Goal: Transaction & Acquisition: Purchase product/service

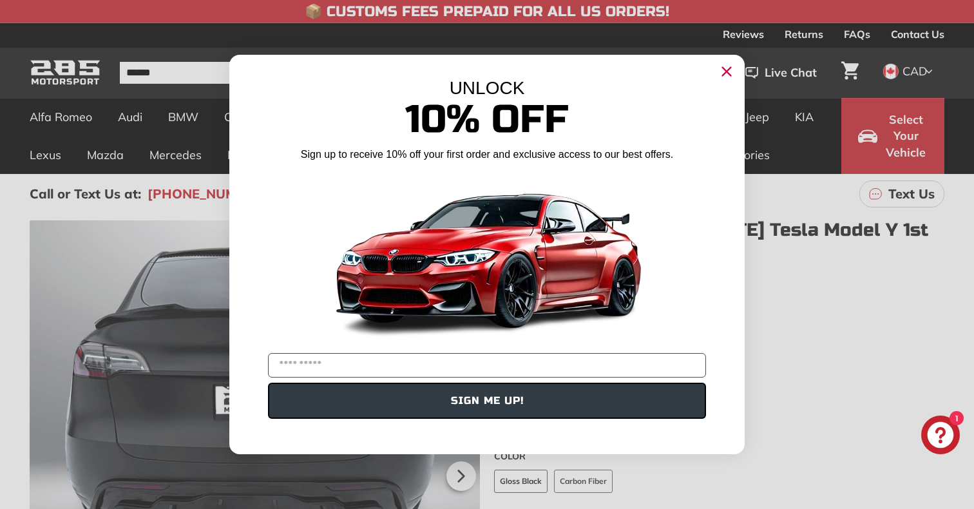
click at [725, 81] on icon "Close dialog" at bounding box center [726, 71] width 21 height 21
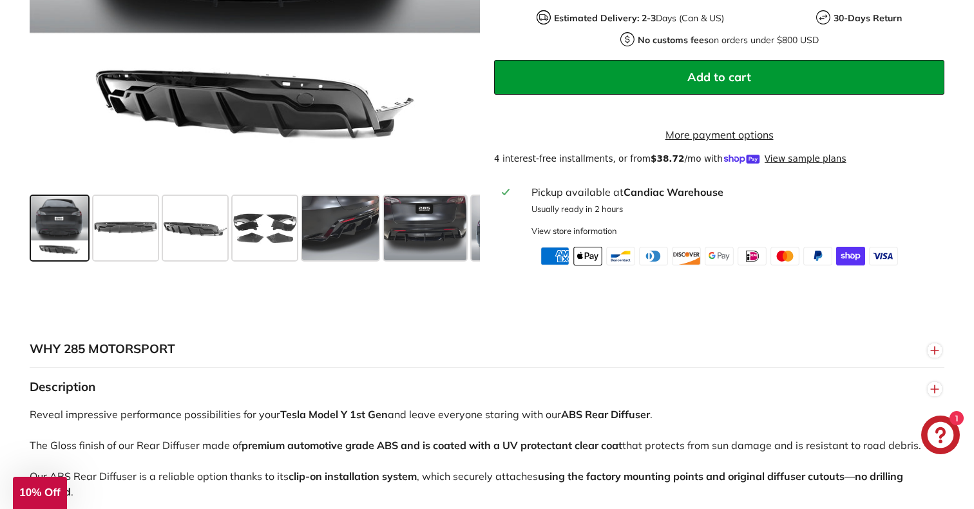
scroll to position [490, 0]
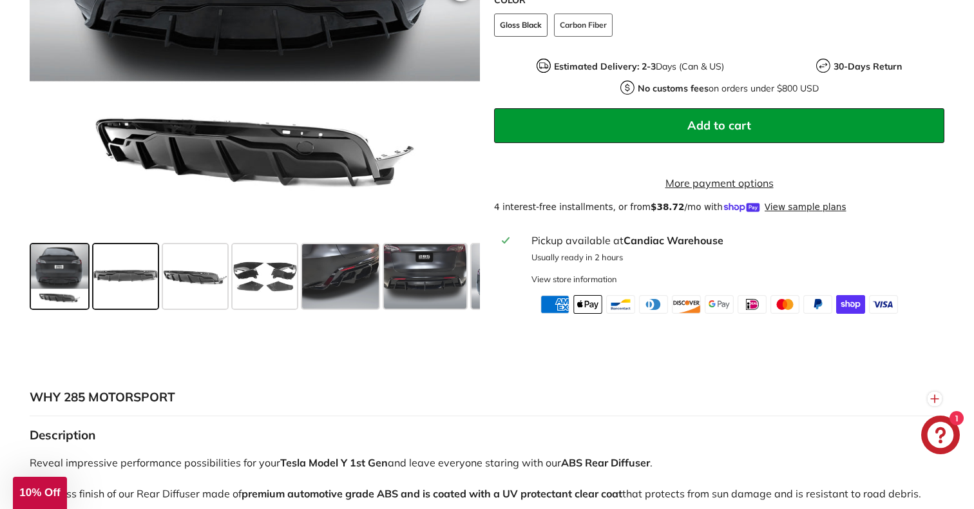
click at [133, 283] on span at bounding box center [125, 276] width 64 height 64
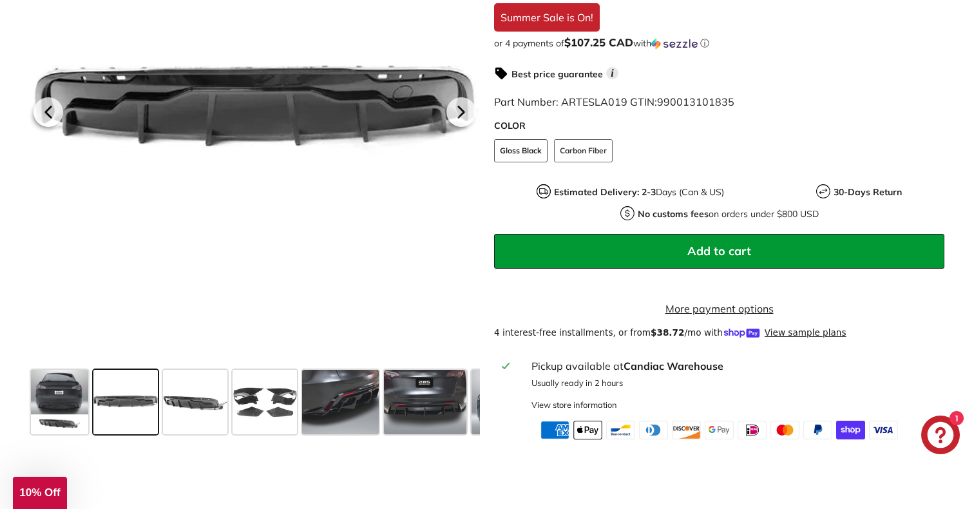
scroll to position [347, 0]
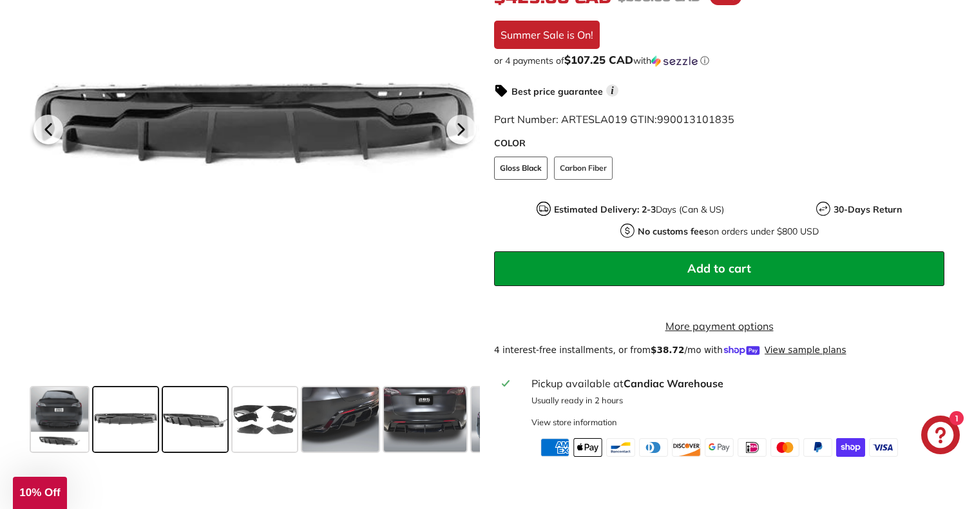
click at [204, 429] on span at bounding box center [195, 419] width 64 height 64
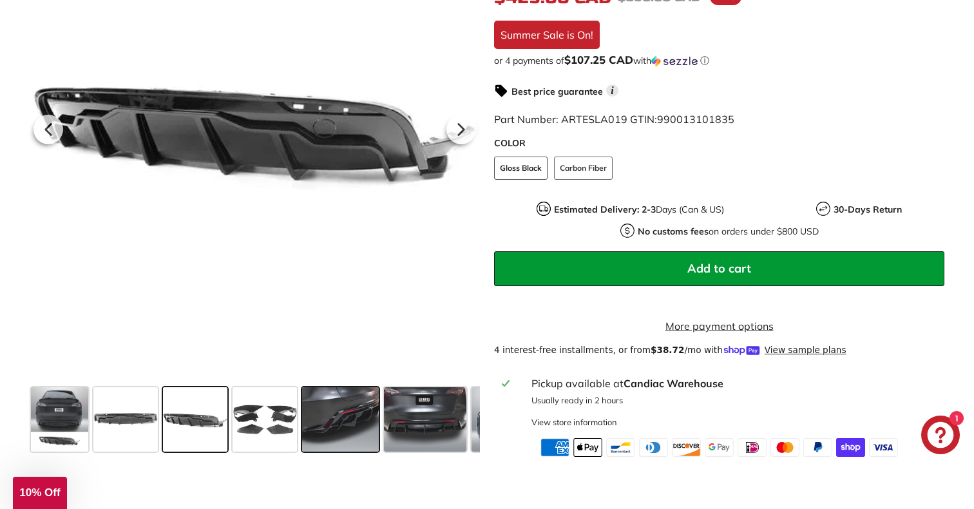
click at [307, 417] on span at bounding box center [340, 419] width 77 height 64
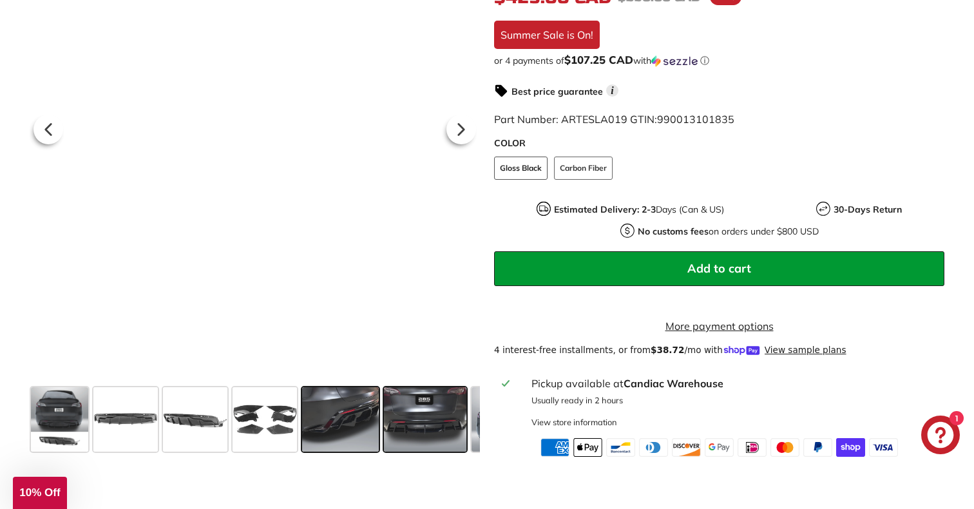
click at [387, 427] on span at bounding box center [425, 419] width 82 height 64
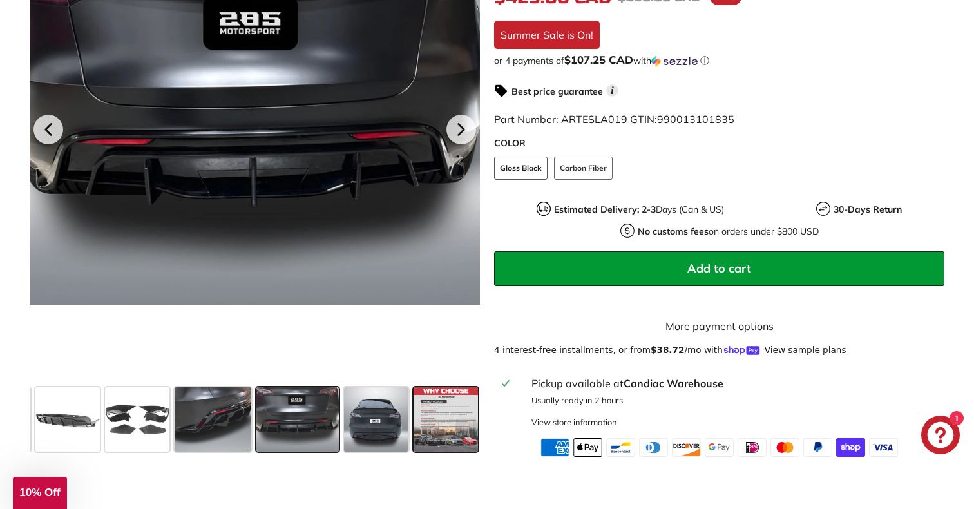
scroll to position [0, 128]
click at [435, 424] on span at bounding box center [446, 419] width 64 height 64
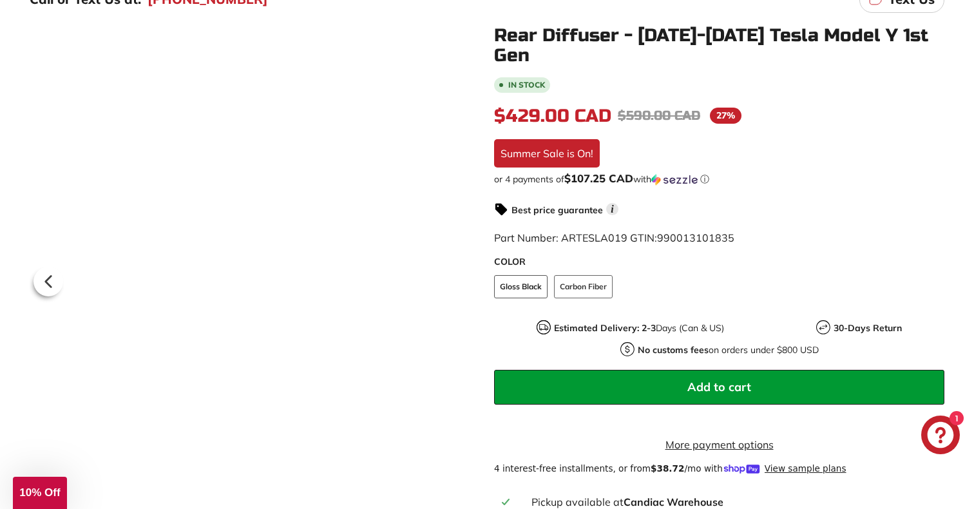
scroll to position [179, 0]
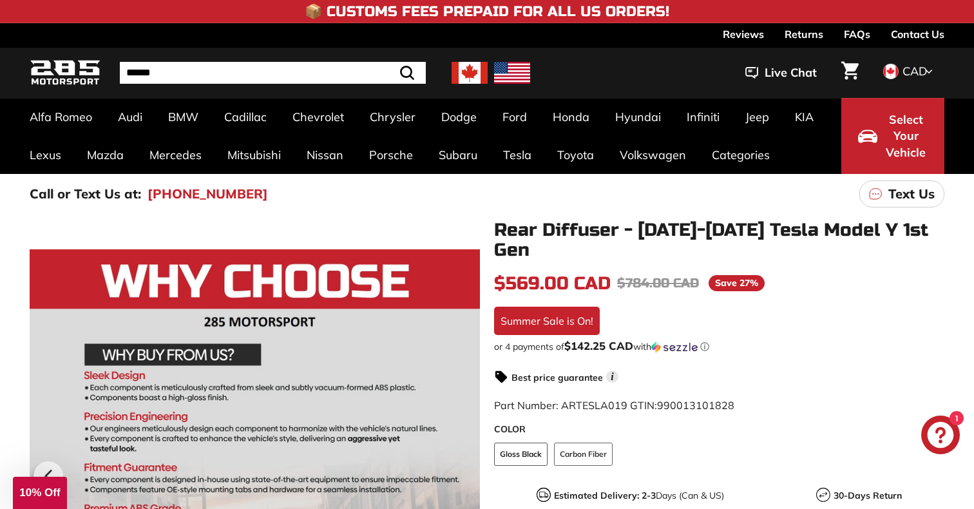
click at [294, 74] on input "Search" at bounding box center [273, 73] width 306 height 22
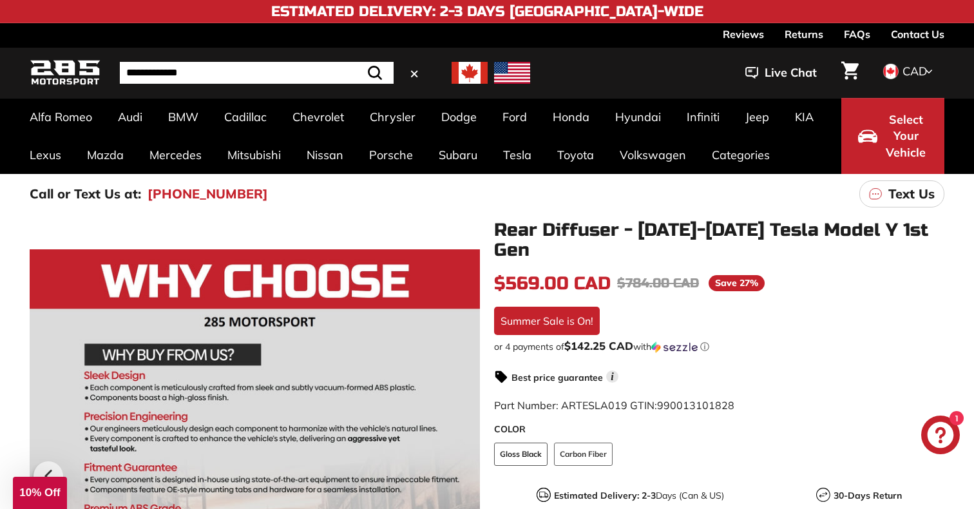
type input "**********"
click at [356, 62] on button ".cls-1{fill:none;stroke:#000;stroke-miterlimit:10;stroke-width:2px} Search" at bounding box center [374, 73] width 37 height 22
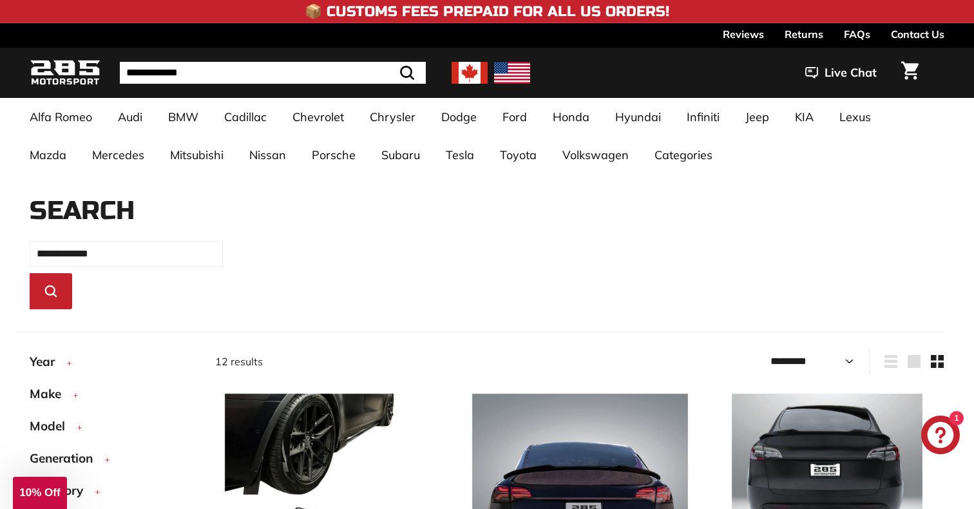
select select "*********"
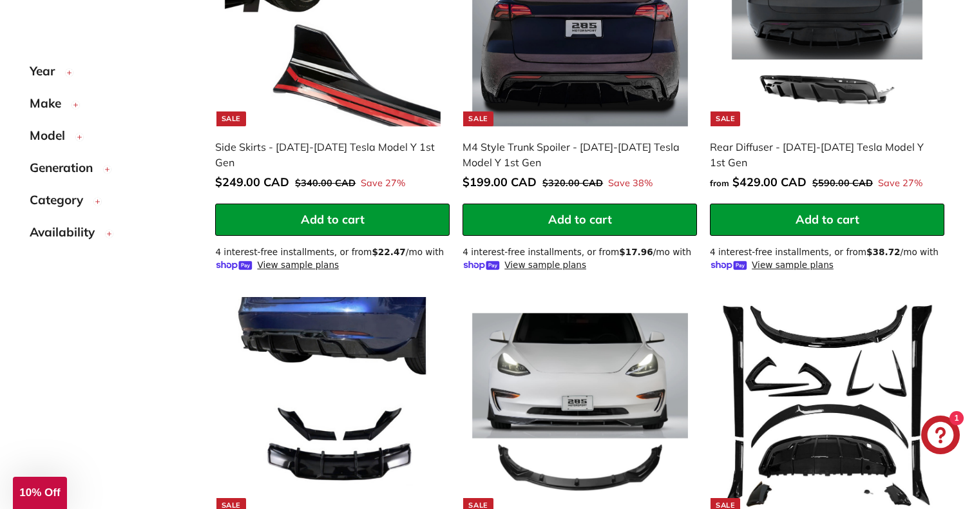
scroll to position [476, 0]
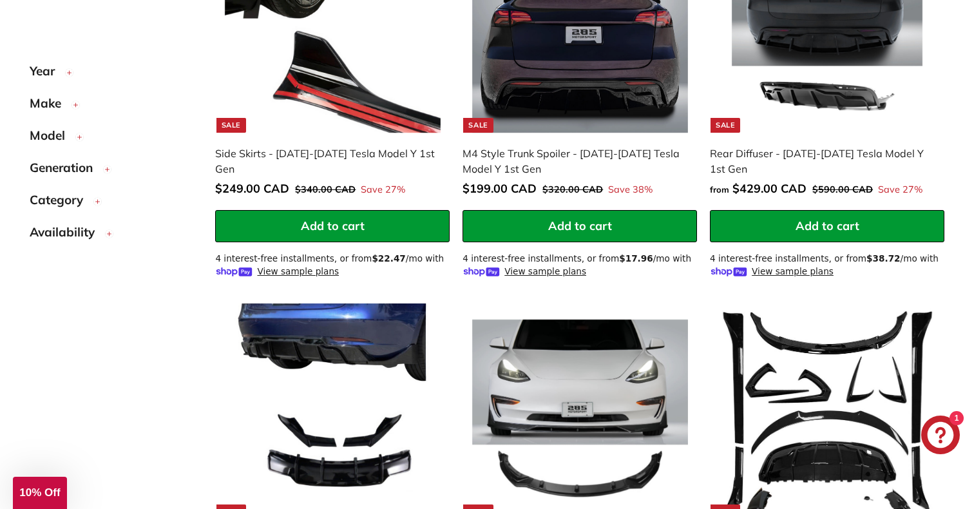
click at [73, 146] on button "Model" at bounding box center [112, 138] width 165 height 32
